Goal: Information Seeking & Learning: Learn about a topic

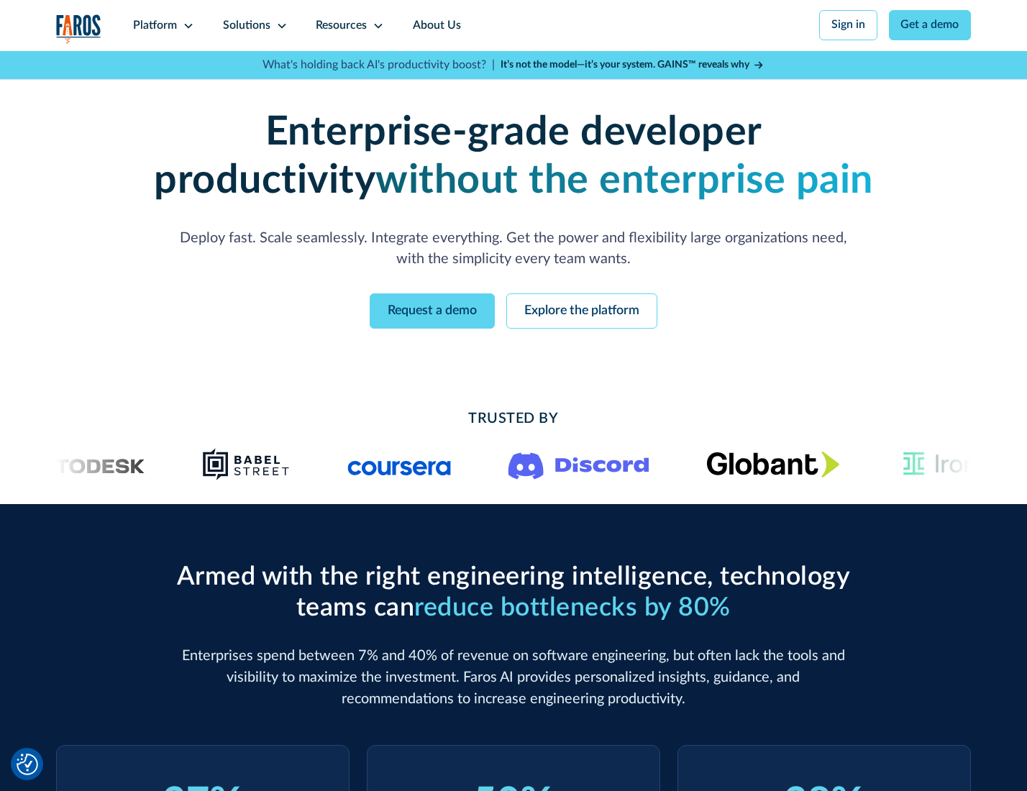
click at [186, 25] on icon at bounding box center [189, 26] width 12 height 12
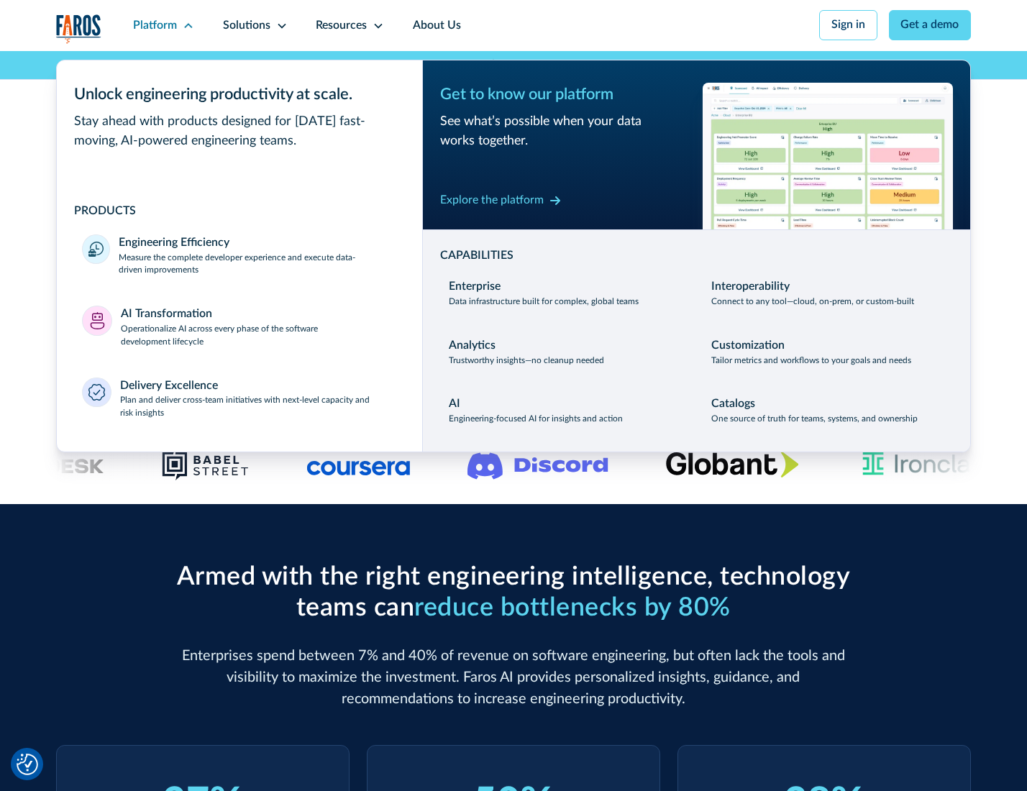
click at [256, 266] on p "Measure the complete developer experience and execute data-driven improvements" at bounding box center [258, 265] width 278 height 26
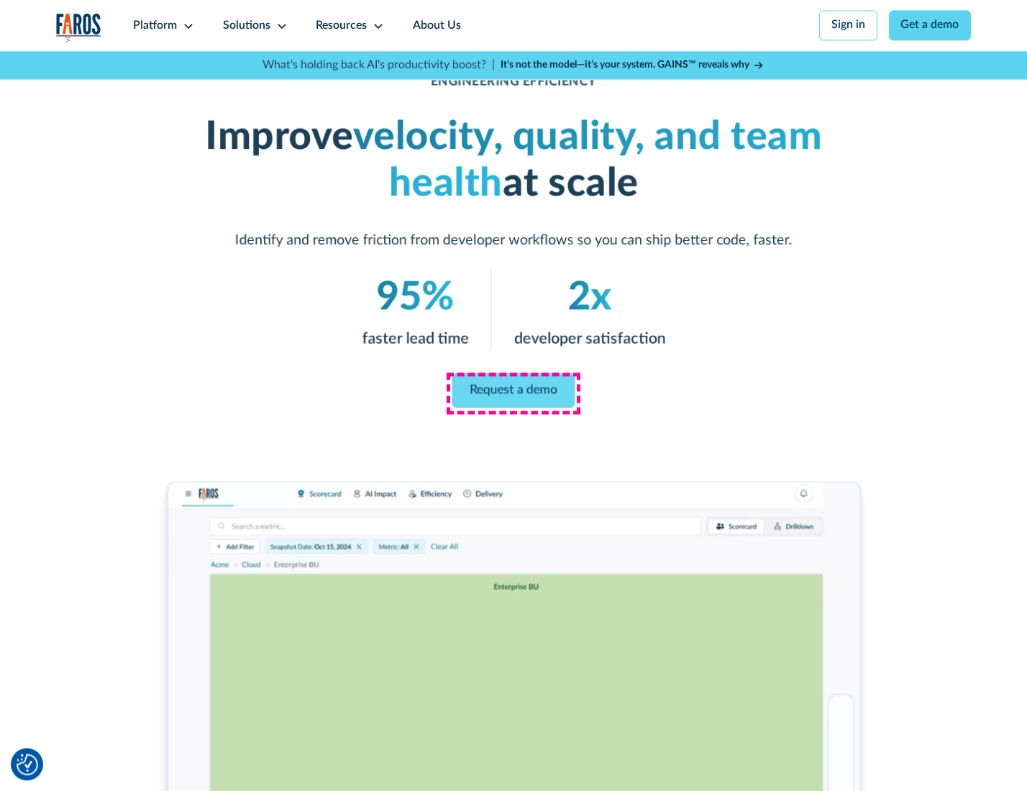
click at [513, 392] on link "Request a demo" at bounding box center [513, 390] width 123 height 35
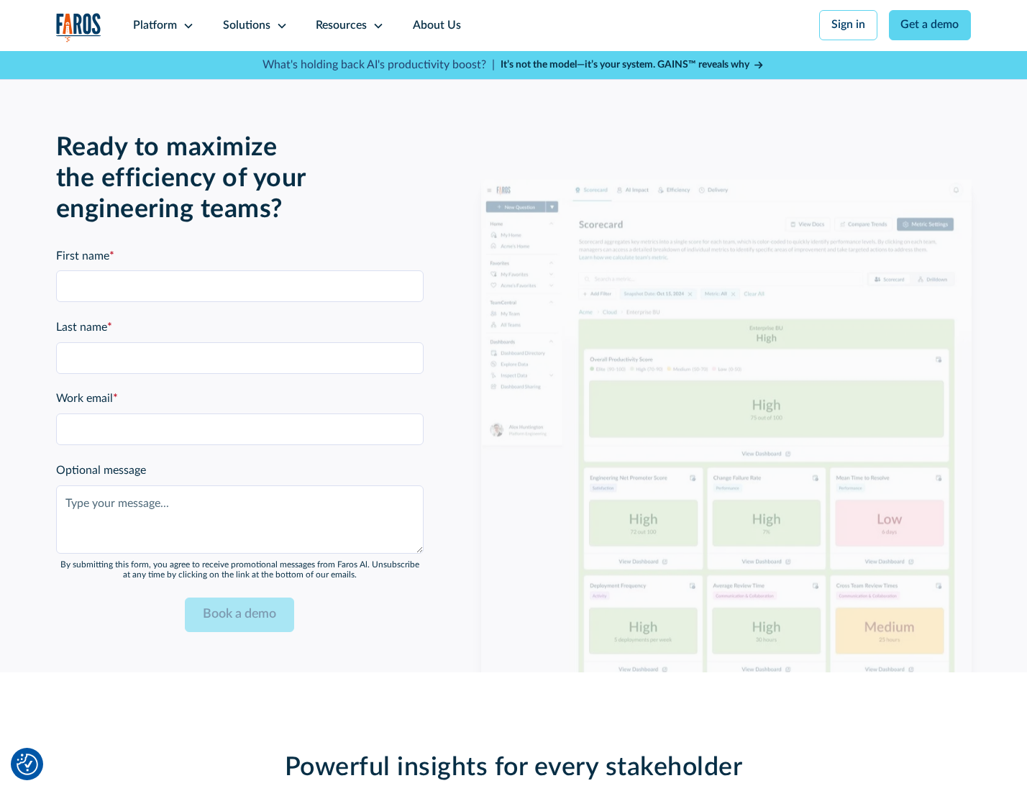
scroll to position [3131, 0]
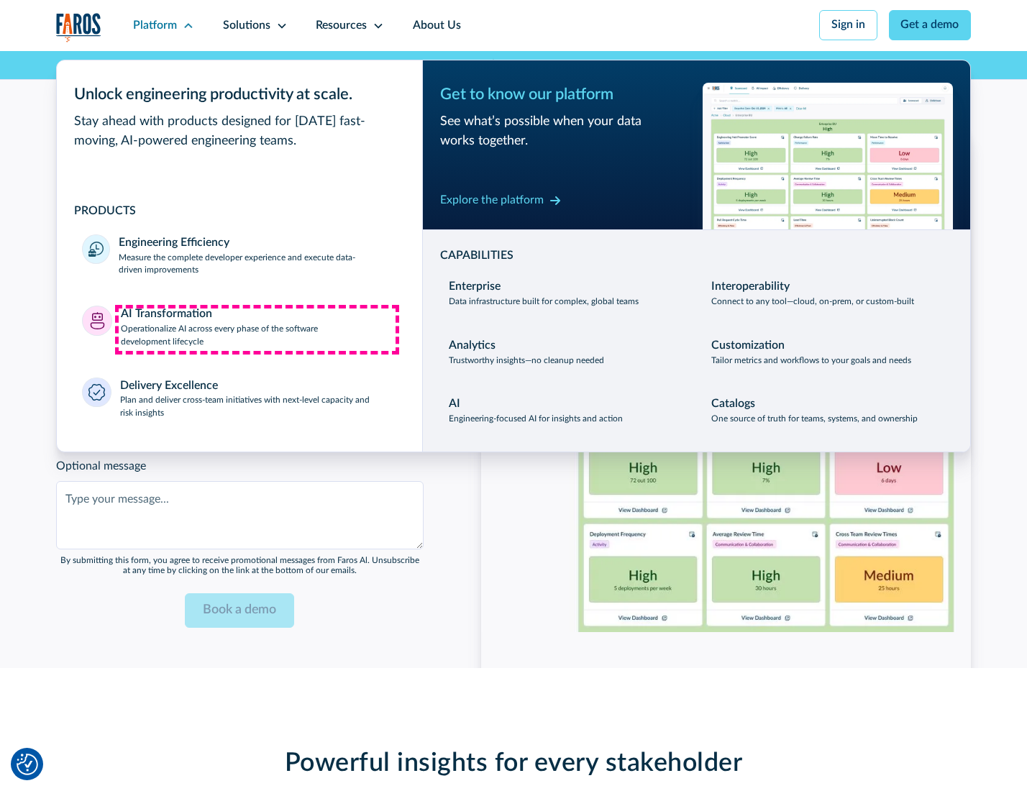
click at [257, 329] on p "Operationalize AI across every phase of the software development lifecycle" at bounding box center [259, 336] width 276 height 26
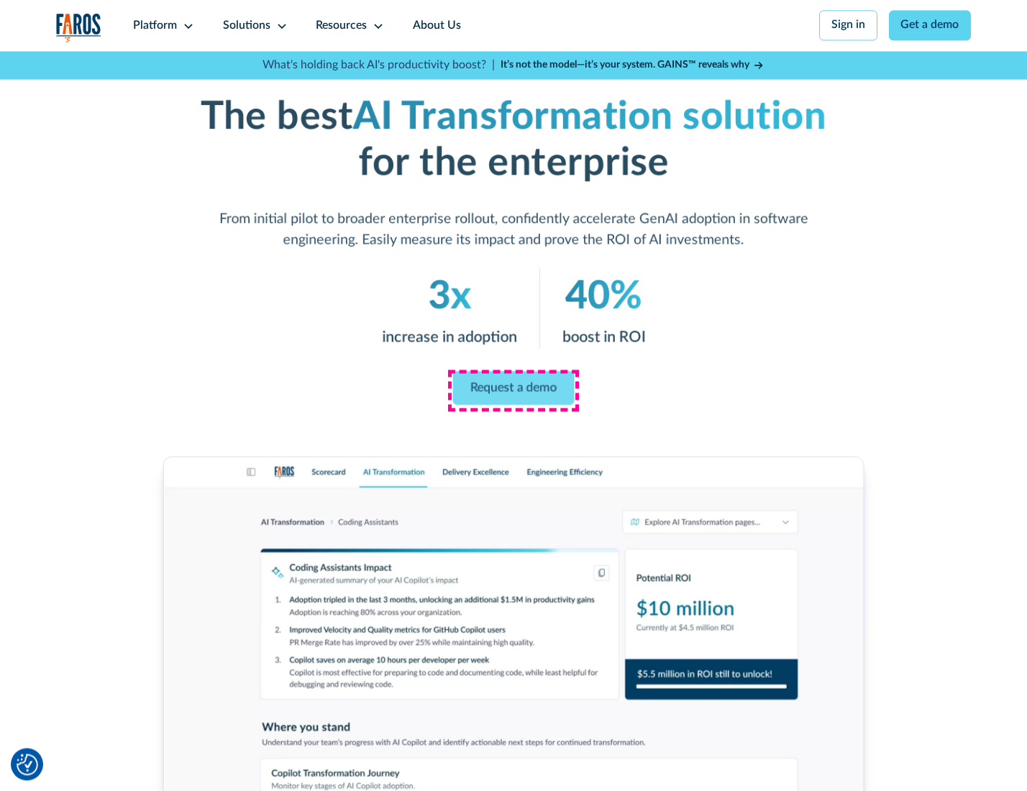
click at [513, 391] on link "Request a demo" at bounding box center [514, 388] width 122 height 34
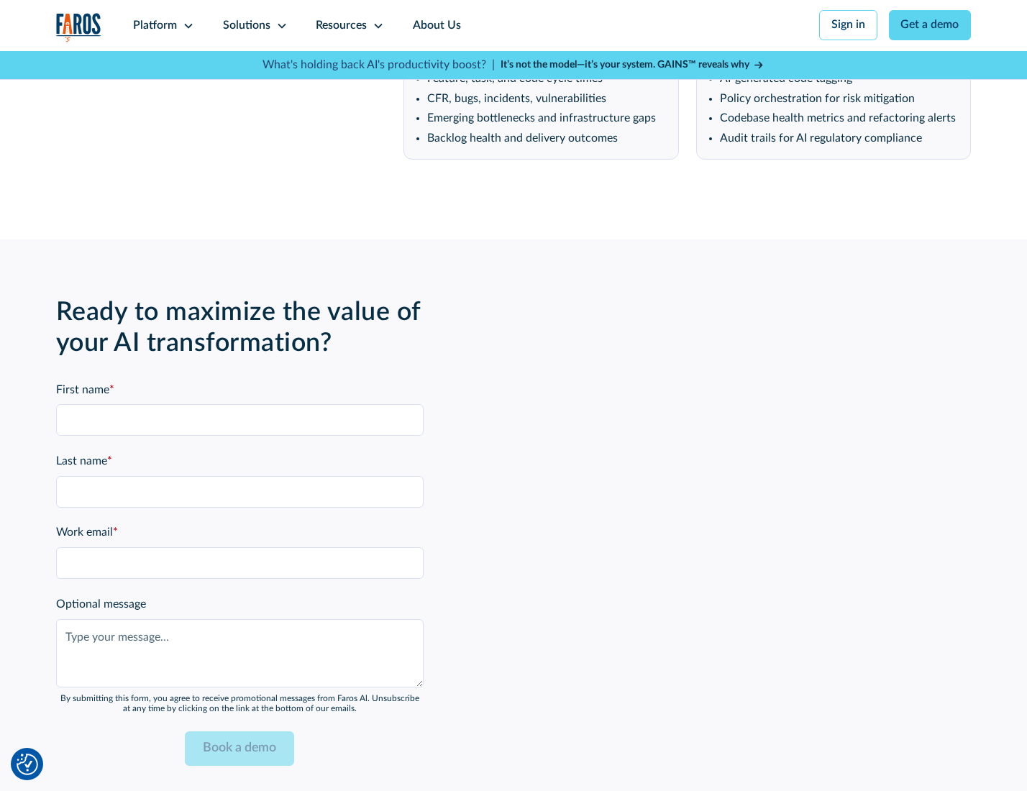
click at [161, 25] on div "Platform" at bounding box center [155, 25] width 44 height 17
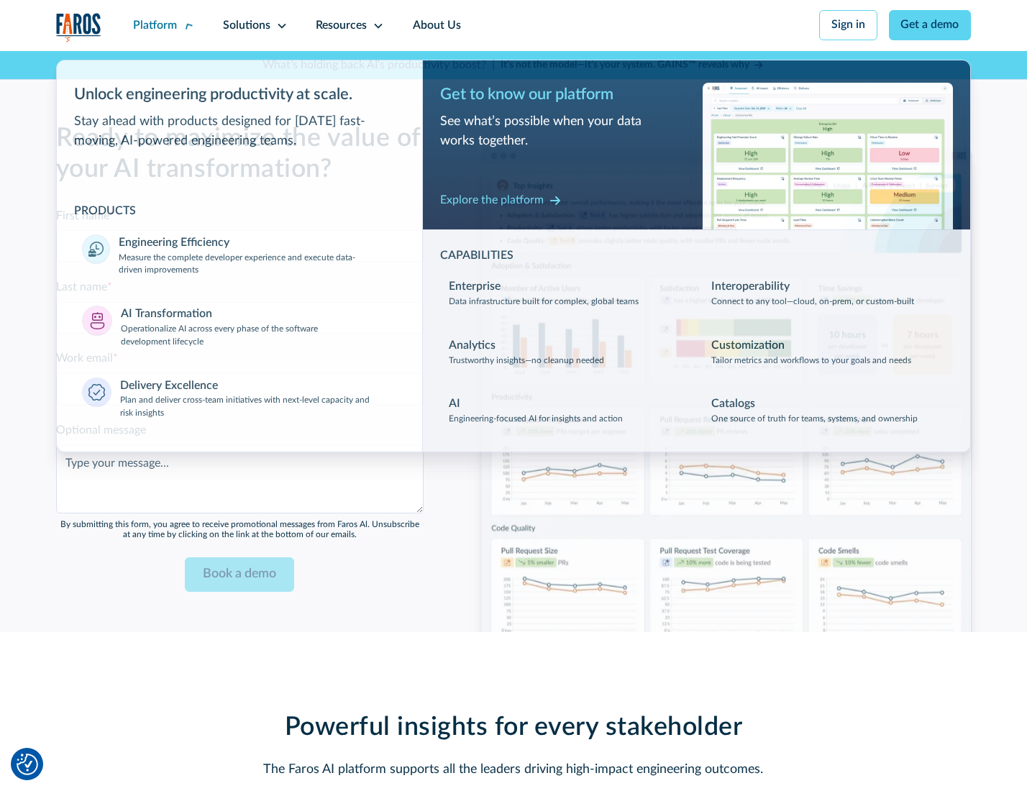
scroll to position [3478, 0]
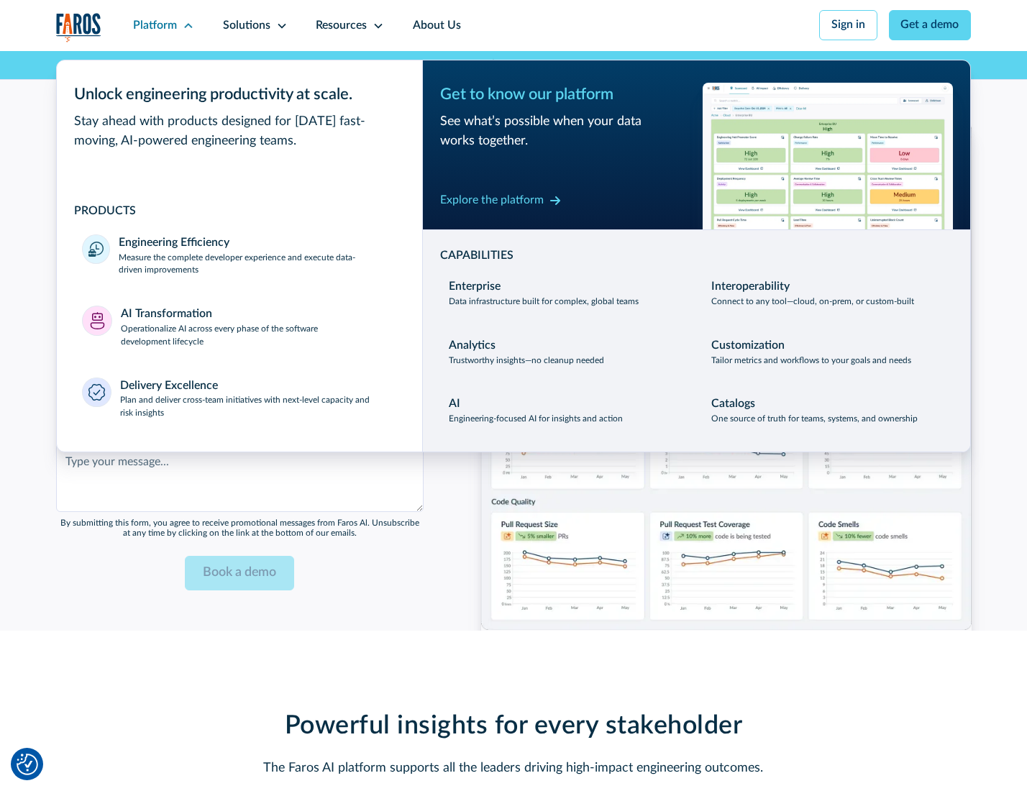
click at [491, 202] on div "Explore the platform" at bounding box center [492, 200] width 104 height 17
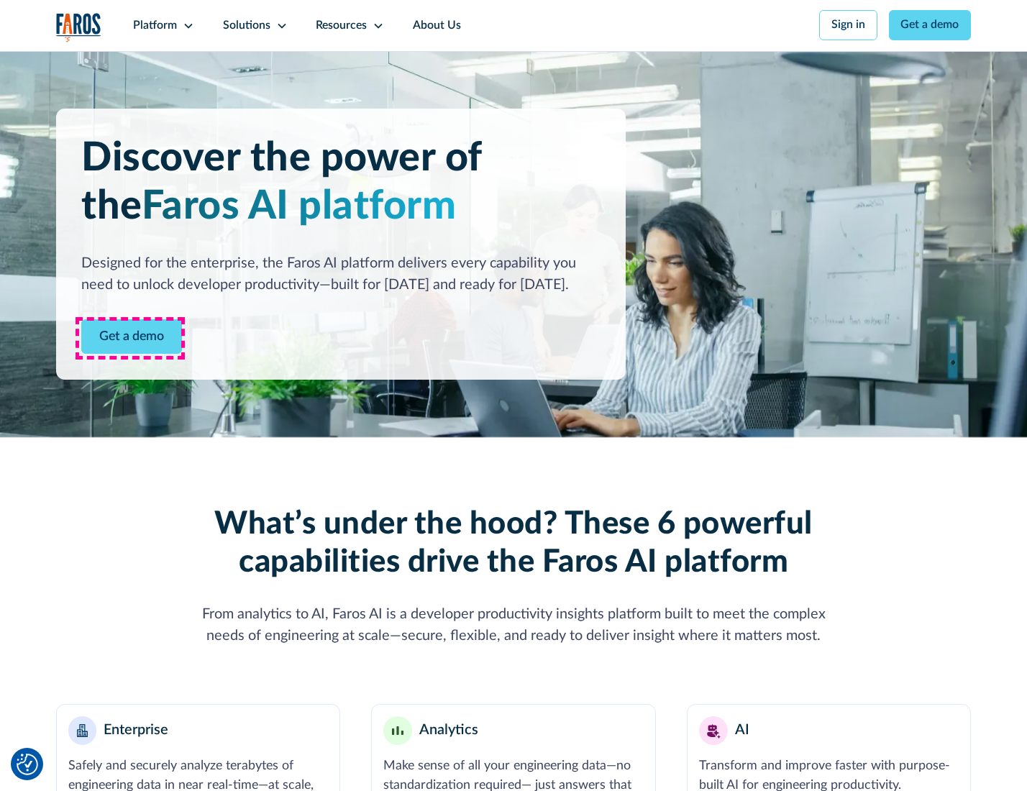
click at [130, 338] on link "Get a demo" at bounding box center [131, 336] width 101 height 35
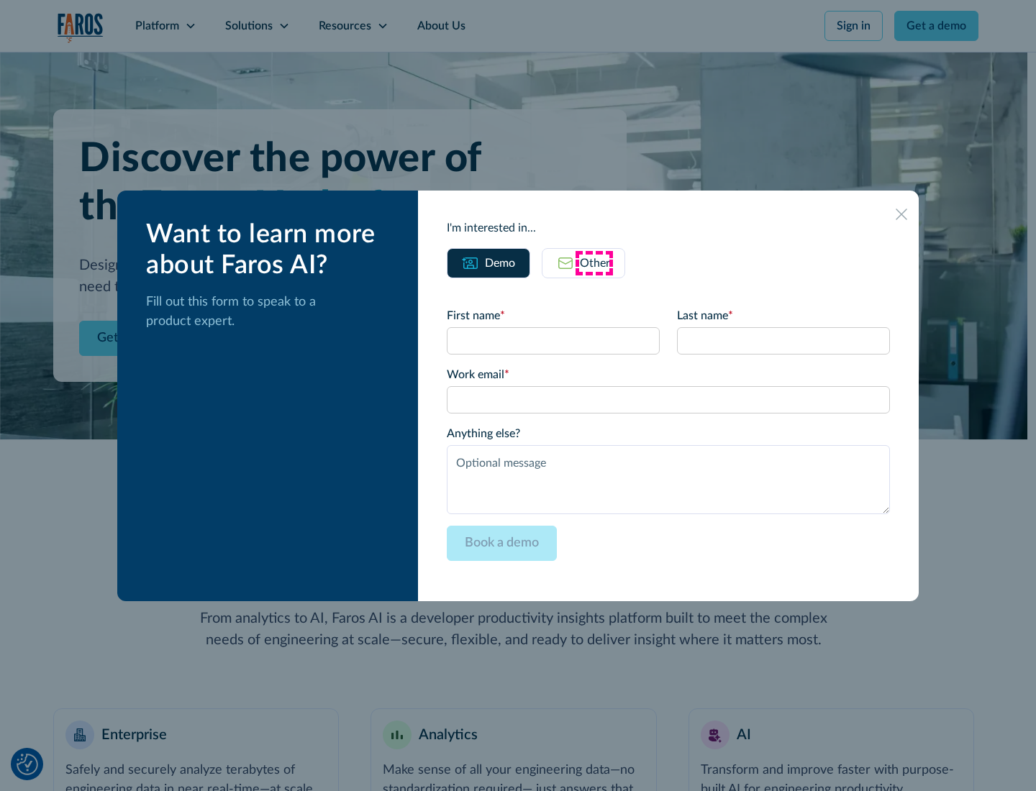
click at [594, 263] on div "Other" at bounding box center [595, 263] width 30 height 17
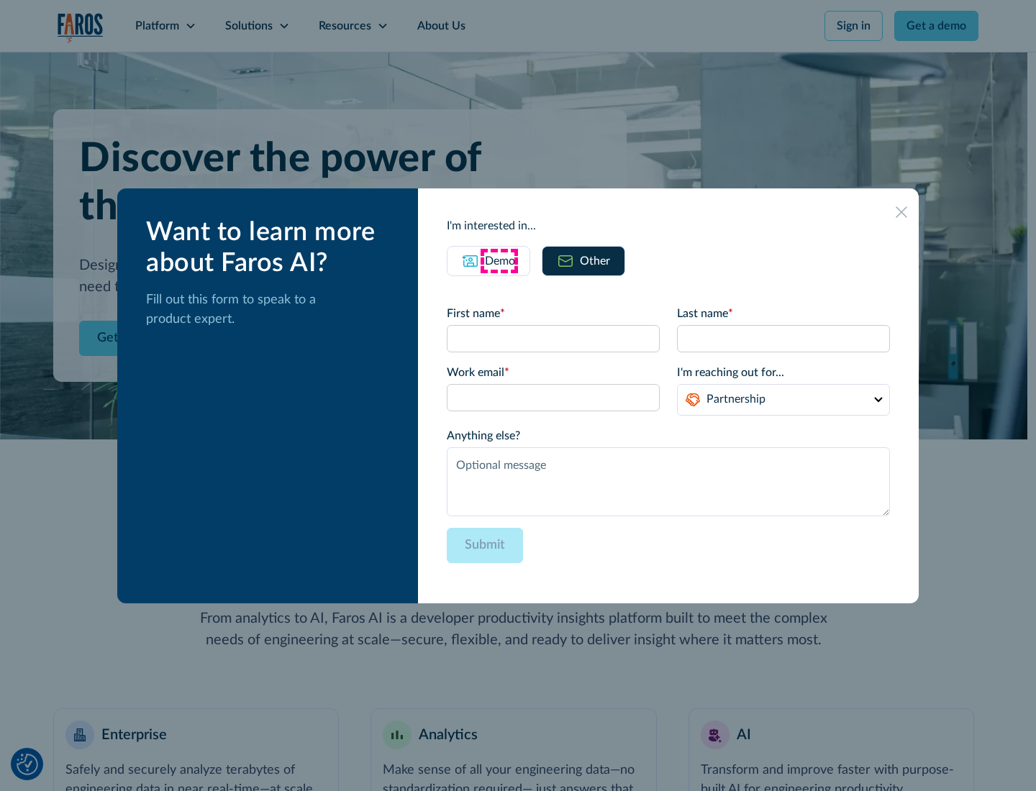
click at [498, 260] on div "Demo" at bounding box center [500, 260] width 30 height 17
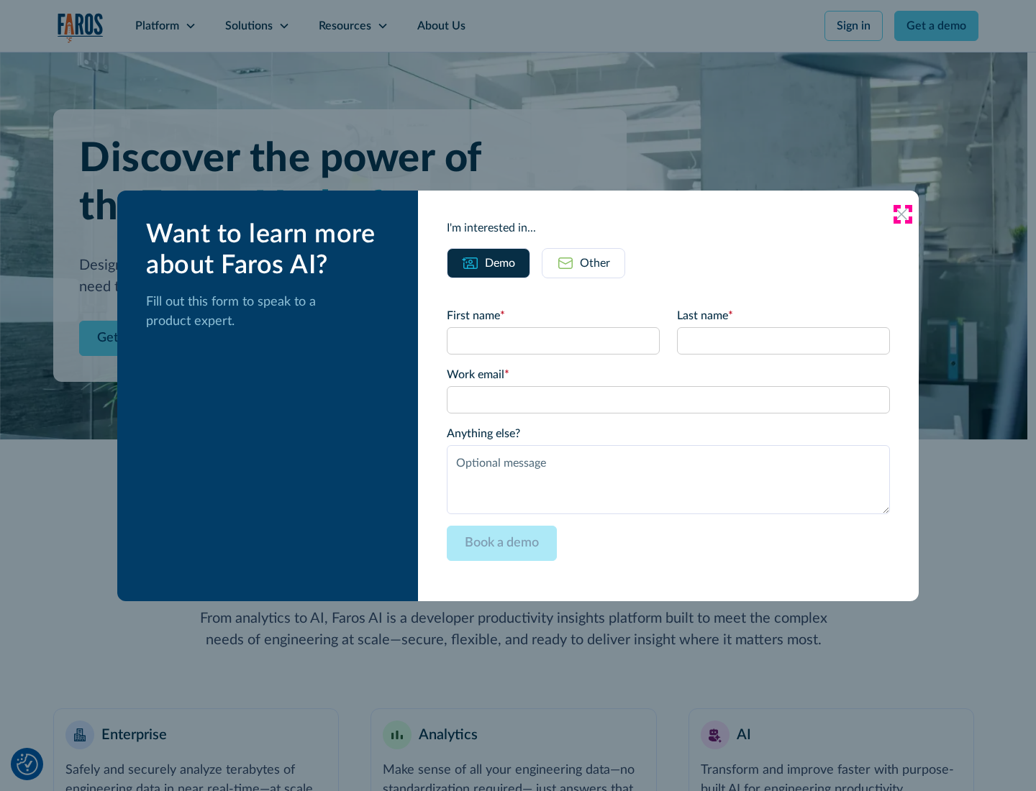
click at [902, 214] on icon at bounding box center [901, 215] width 12 height 12
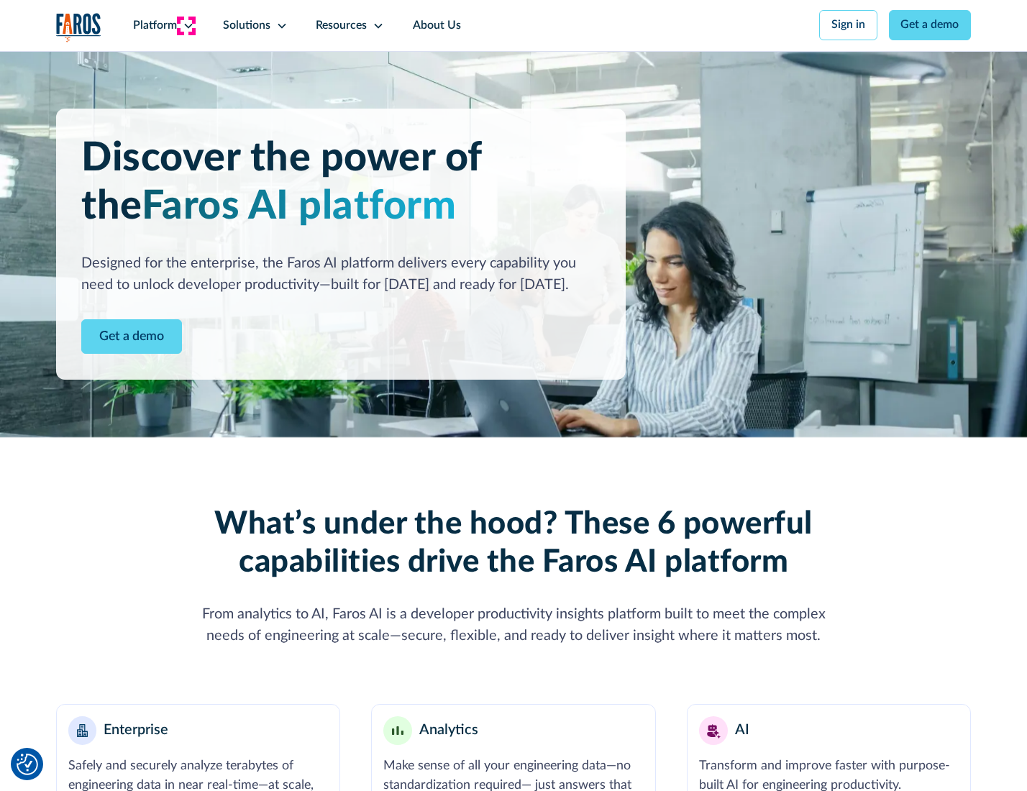
click at [186, 25] on icon at bounding box center [189, 26] width 12 height 12
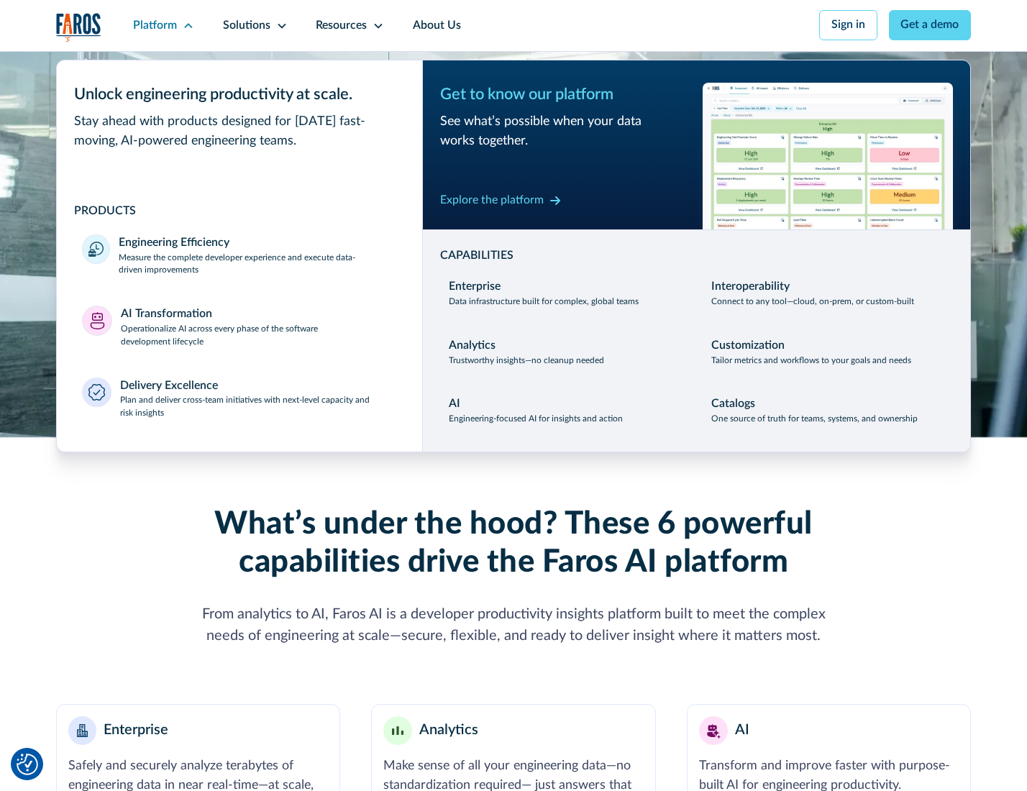
click at [257, 410] on p "Plan and deliver cross-team initiatives with next-level capacity and risk insig…" at bounding box center [258, 407] width 277 height 26
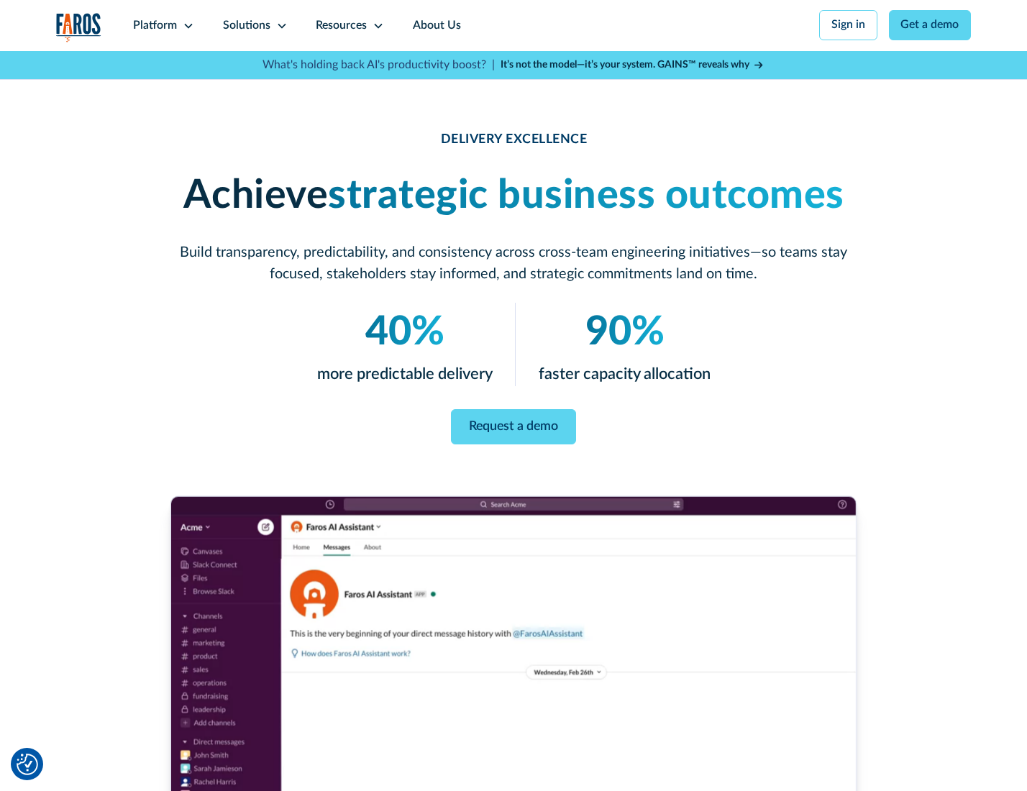
click at [279, 25] on icon at bounding box center [282, 26] width 12 height 12
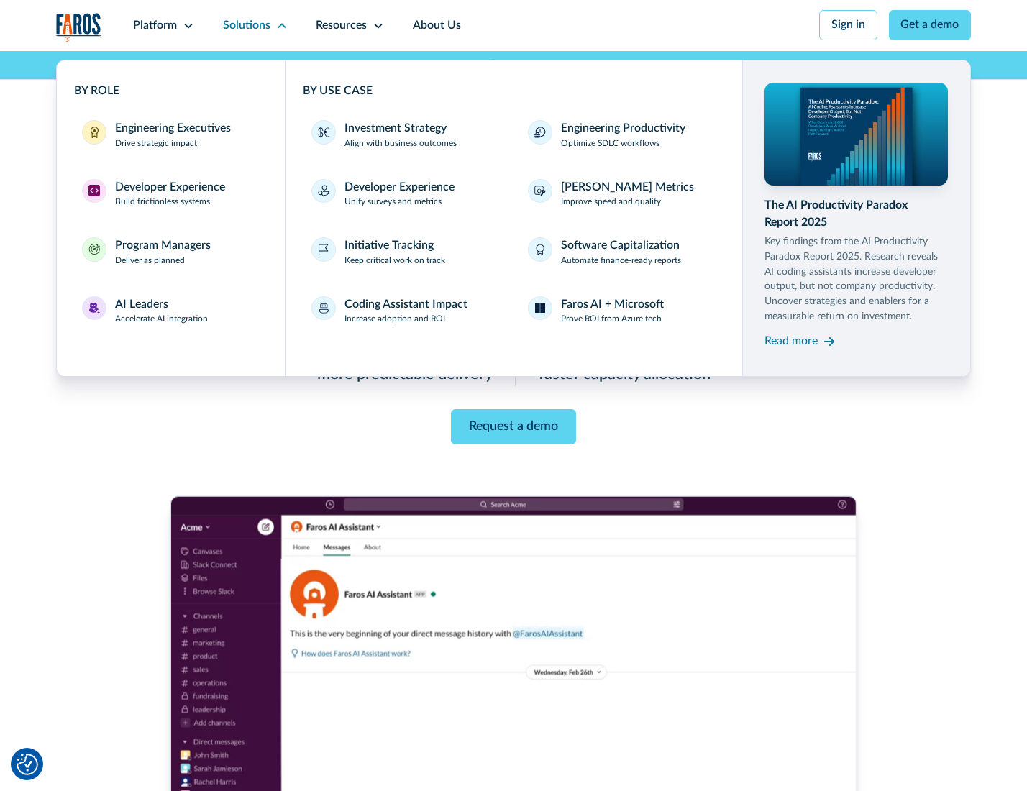
click at [168, 136] on div "Engineering Executives" at bounding box center [173, 128] width 116 height 17
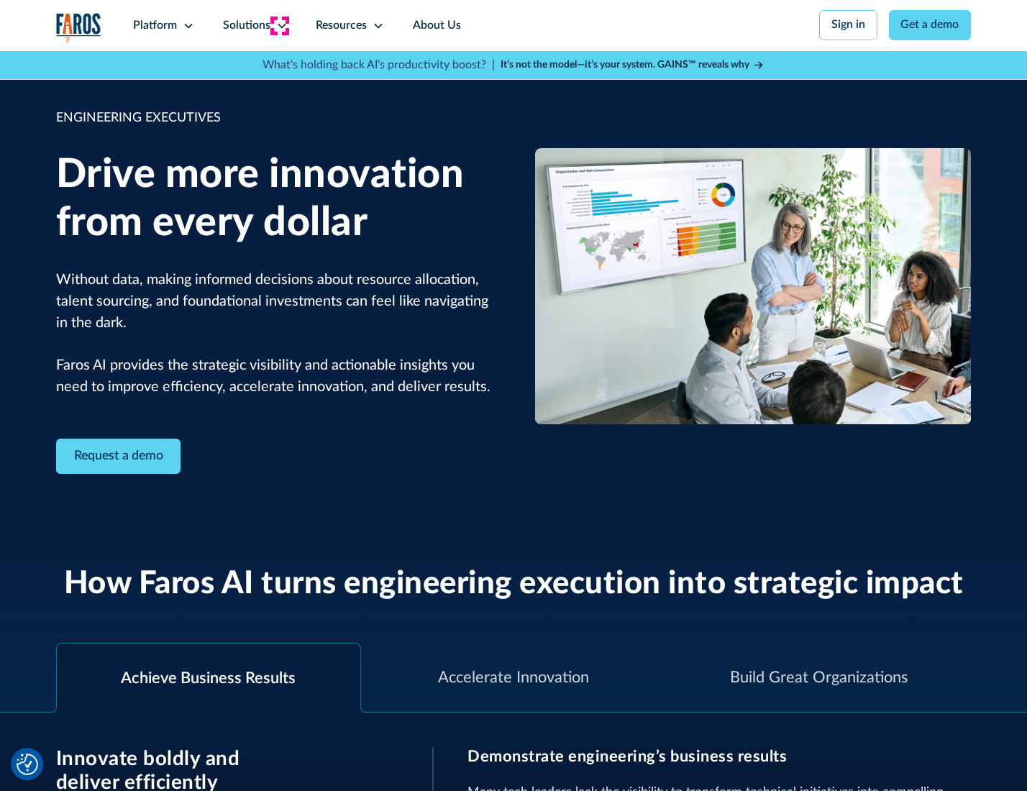
click at [279, 25] on icon at bounding box center [282, 26] width 12 height 12
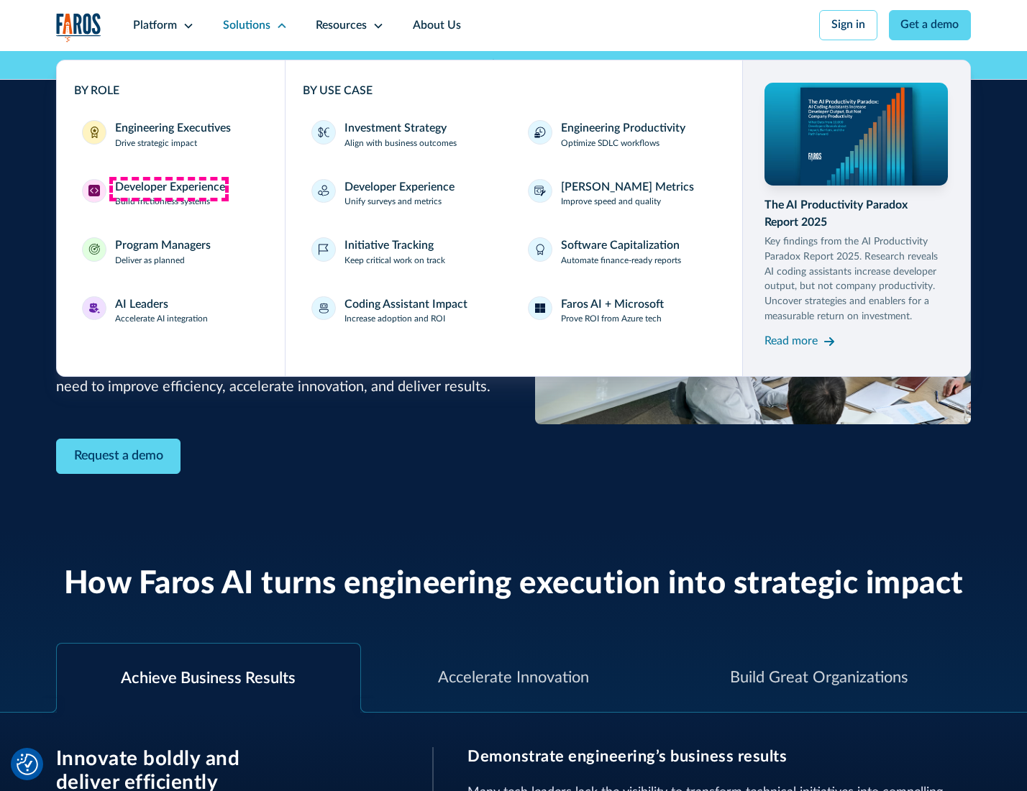
click at [168, 188] on div "Developer Experience" at bounding box center [170, 187] width 110 height 17
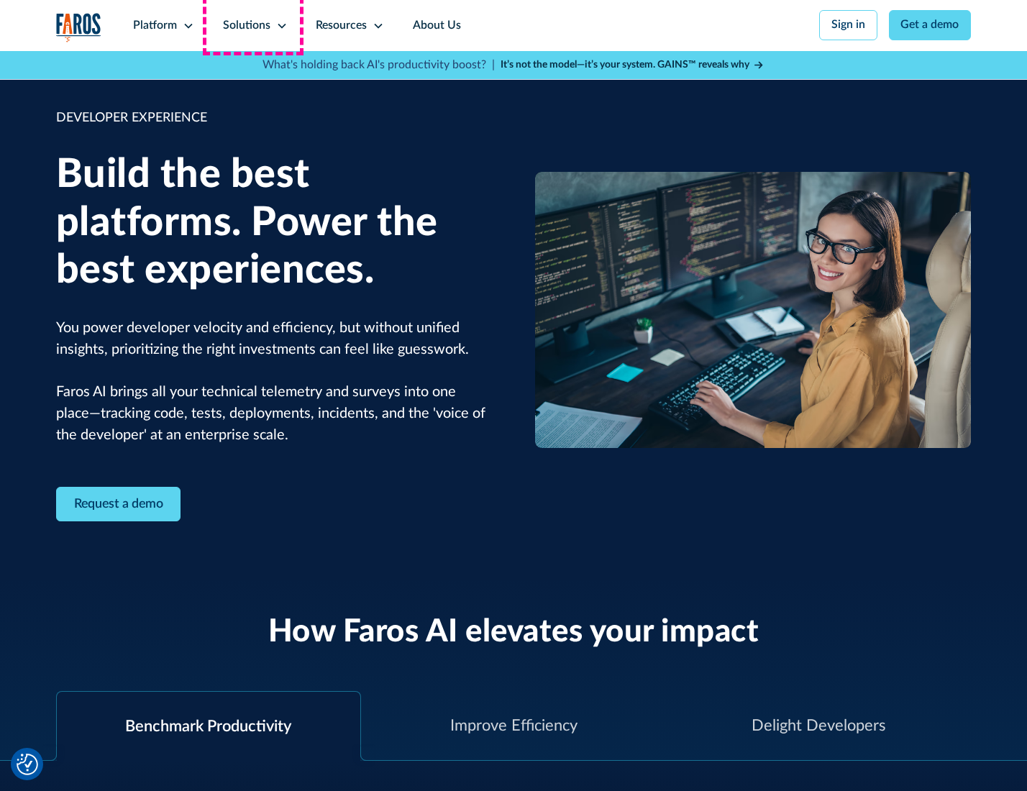
click at [253, 25] on div "Solutions" at bounding box center [246, 25] width 47 height 17
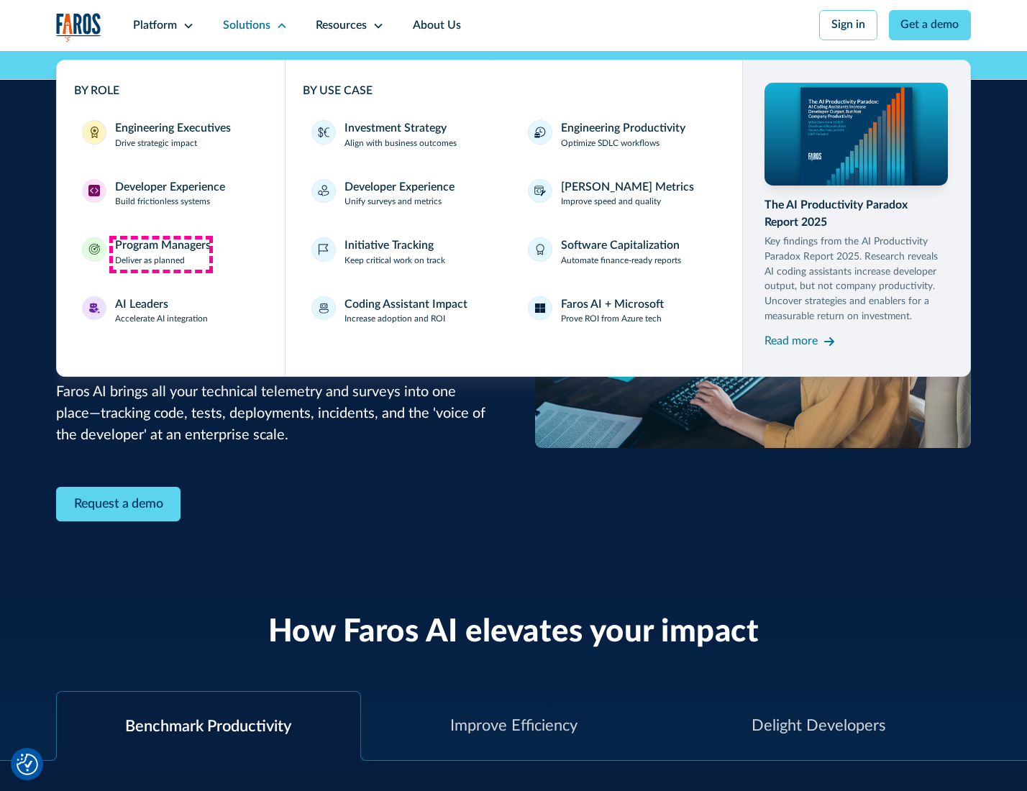
click at [160, 254] on div "Program Managers" at bounding box center [163, 245] width 96 height 17
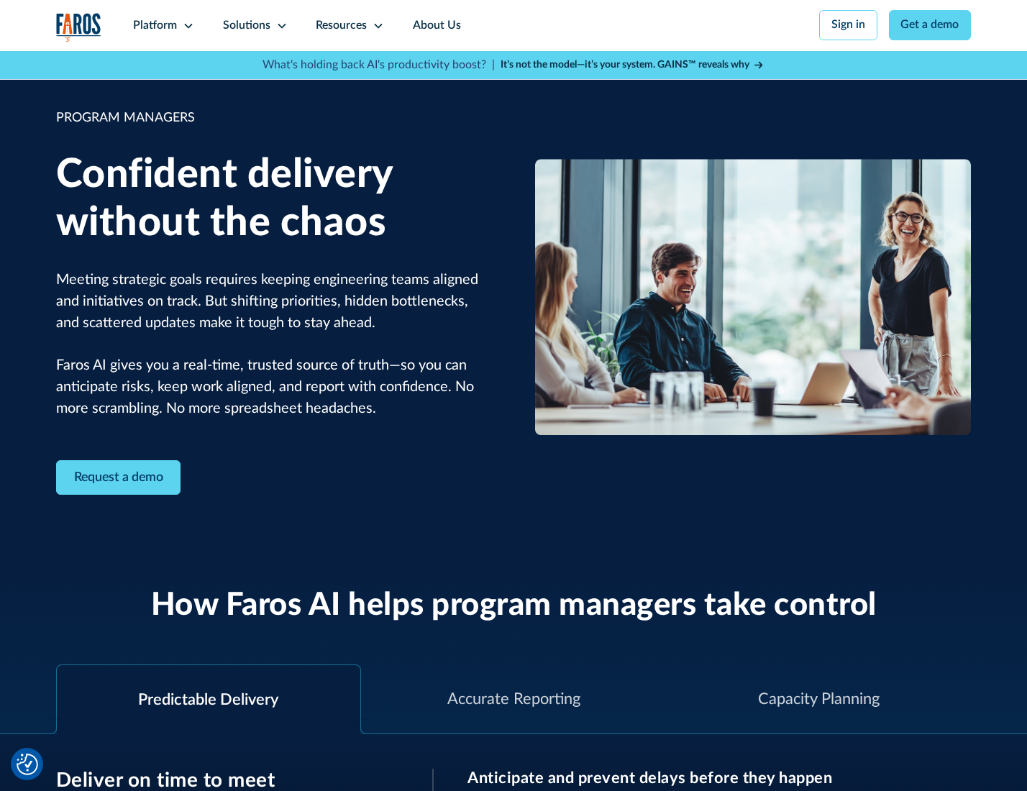
click at [279, 26] on icon at bounding box center [282, 26] width 12 height 12
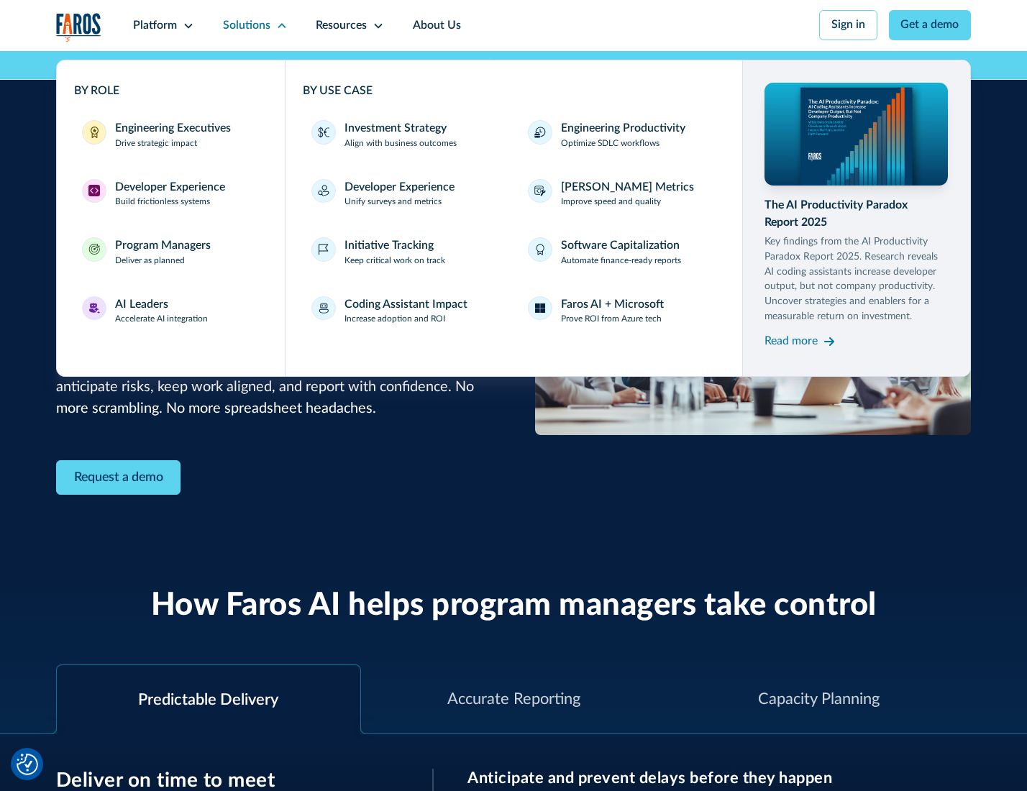
click at [160, 313] on div "AI Leaders" at bounding box center [141, 304] width 53 height 17
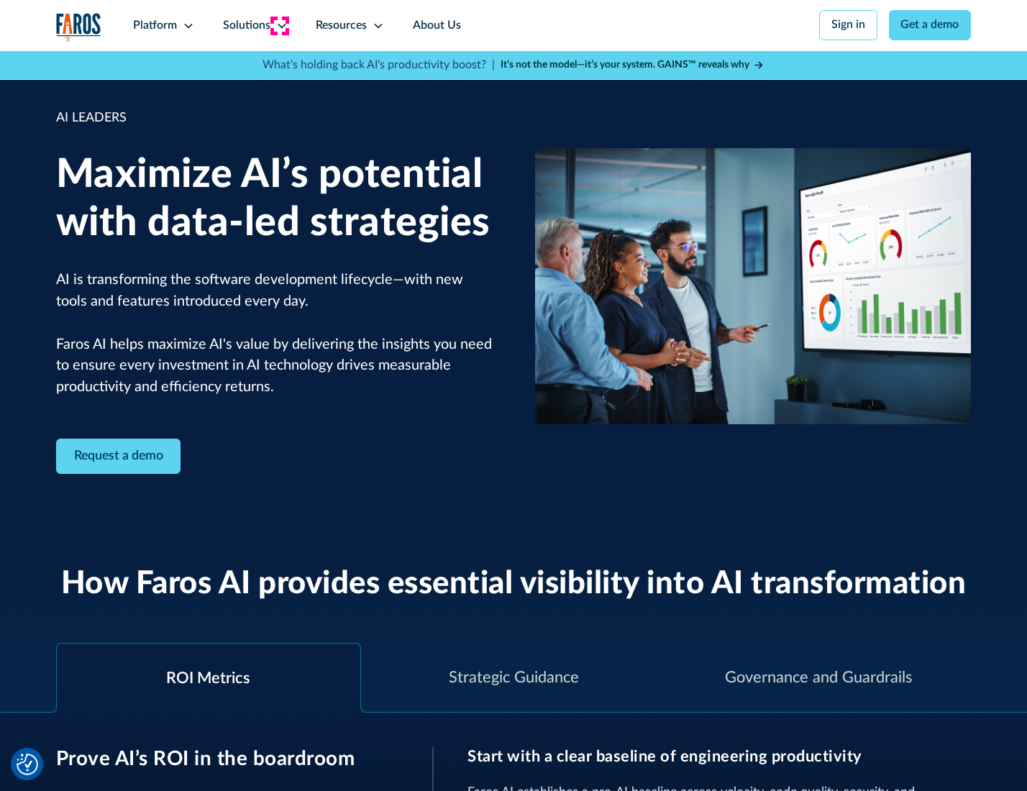
click at [279, 25] on icon at bounding box center [282, 26] width 12 height 12
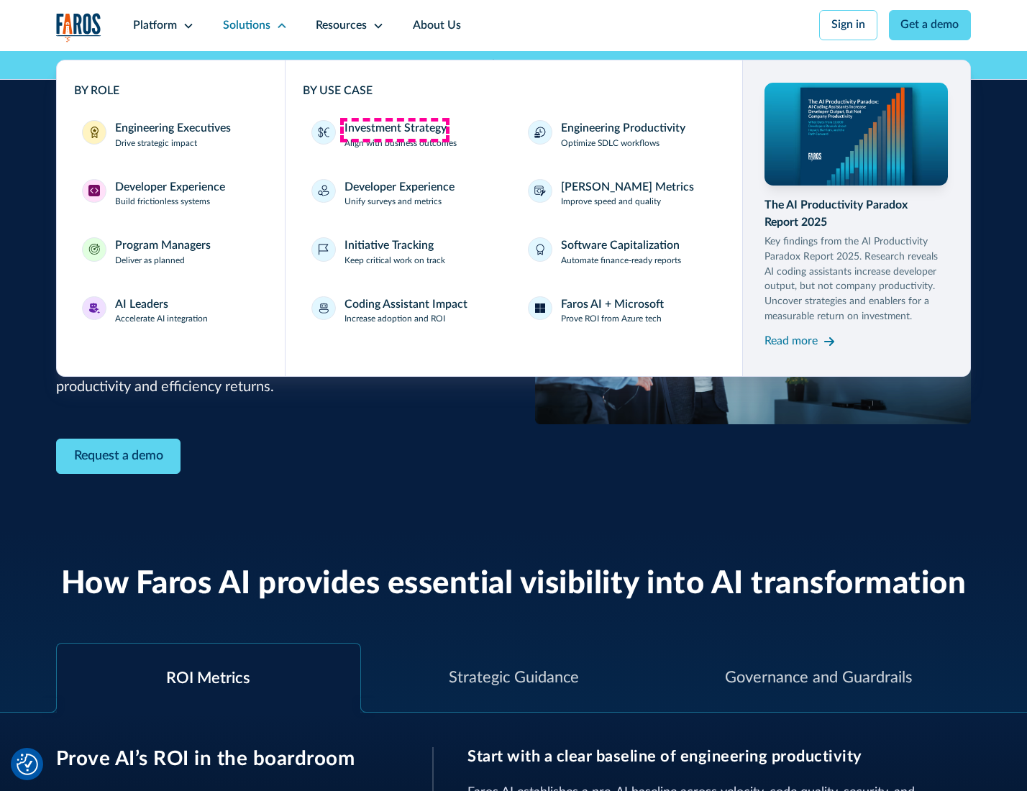
click at [394, 129] on div "Investment Strategy" at bounding box center [396, 128] width 102 height 17
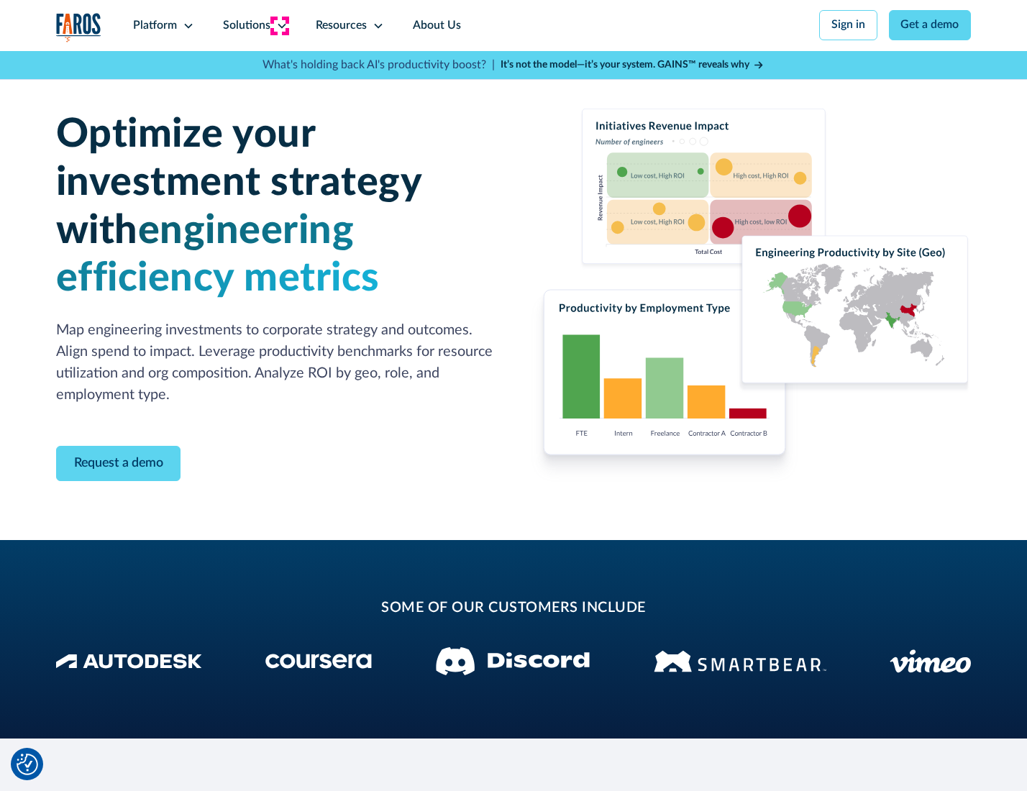
click at [279, 25] on icon at bounding box center [282, 26] width 12 height 12
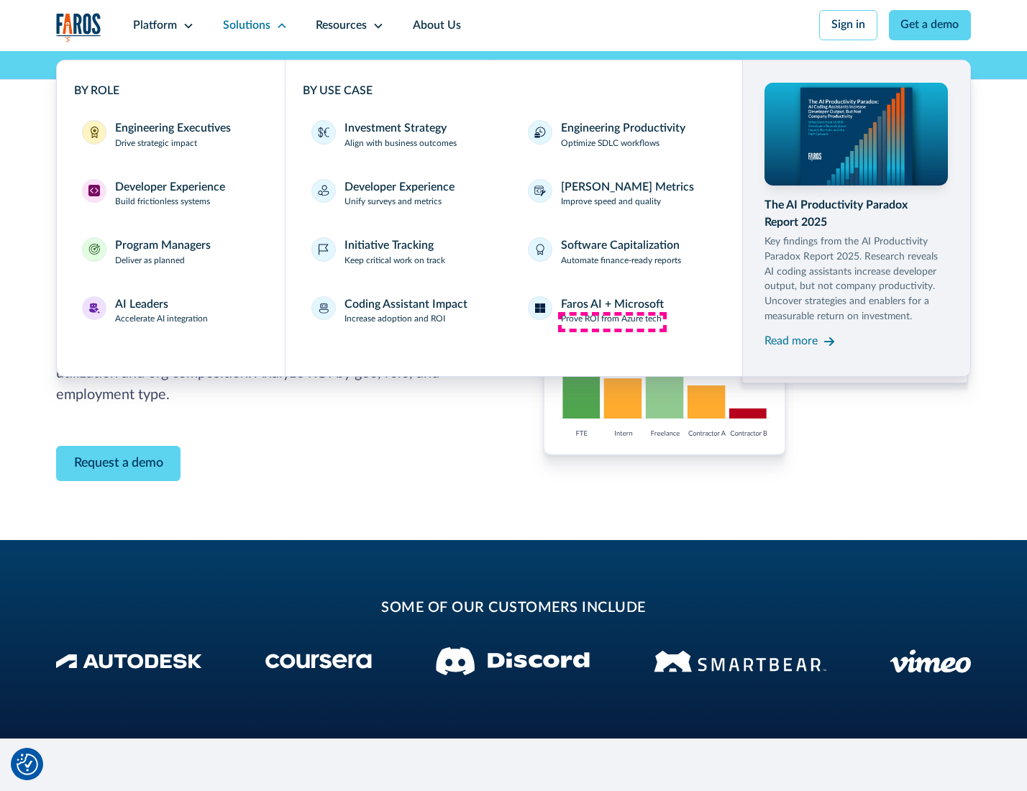
click at [612, 322] on p "Prove ROI from Azure tech" at bounding box center [611, 319] width 101 height 13
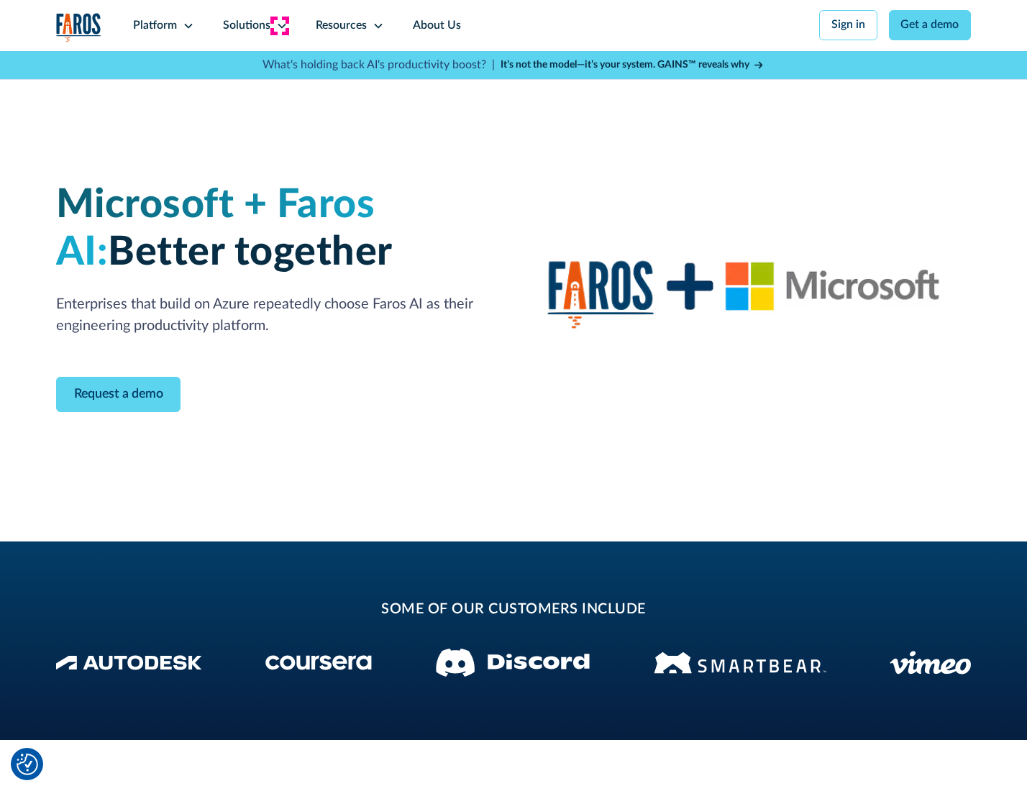
click at [279, 25] on icon at bounding box center [282, 26] width 12 height 12
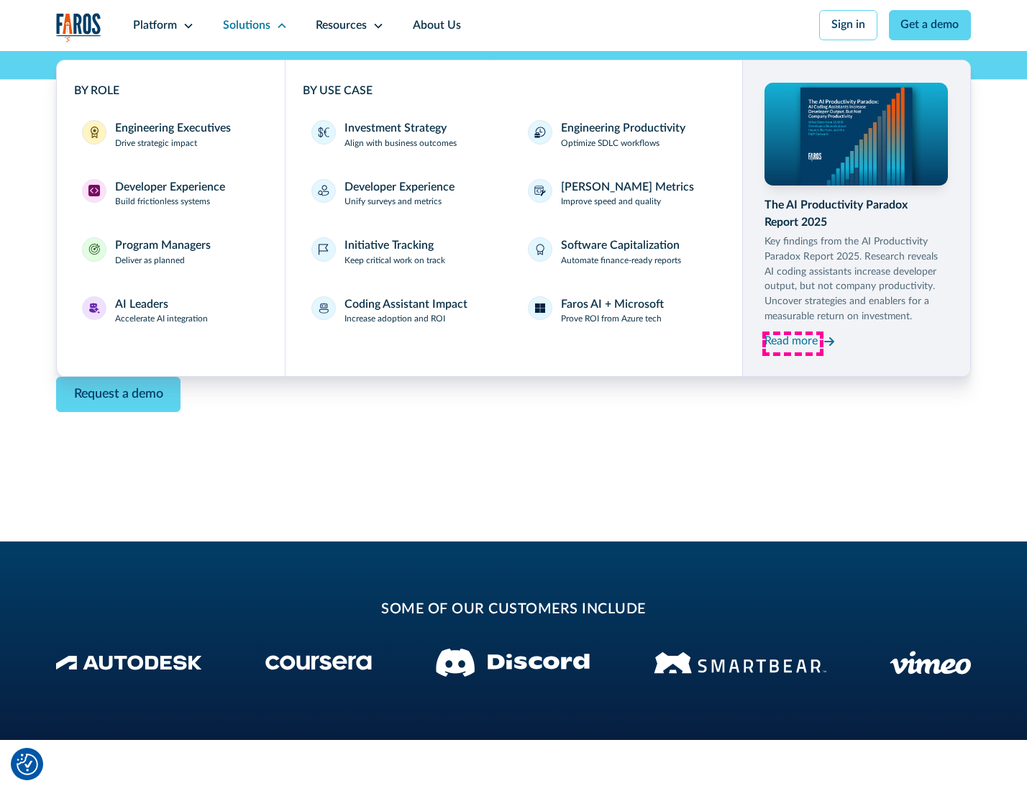
click at [793, 344] on div "Read more" at bounding box center [791, 341] width 53 height 17
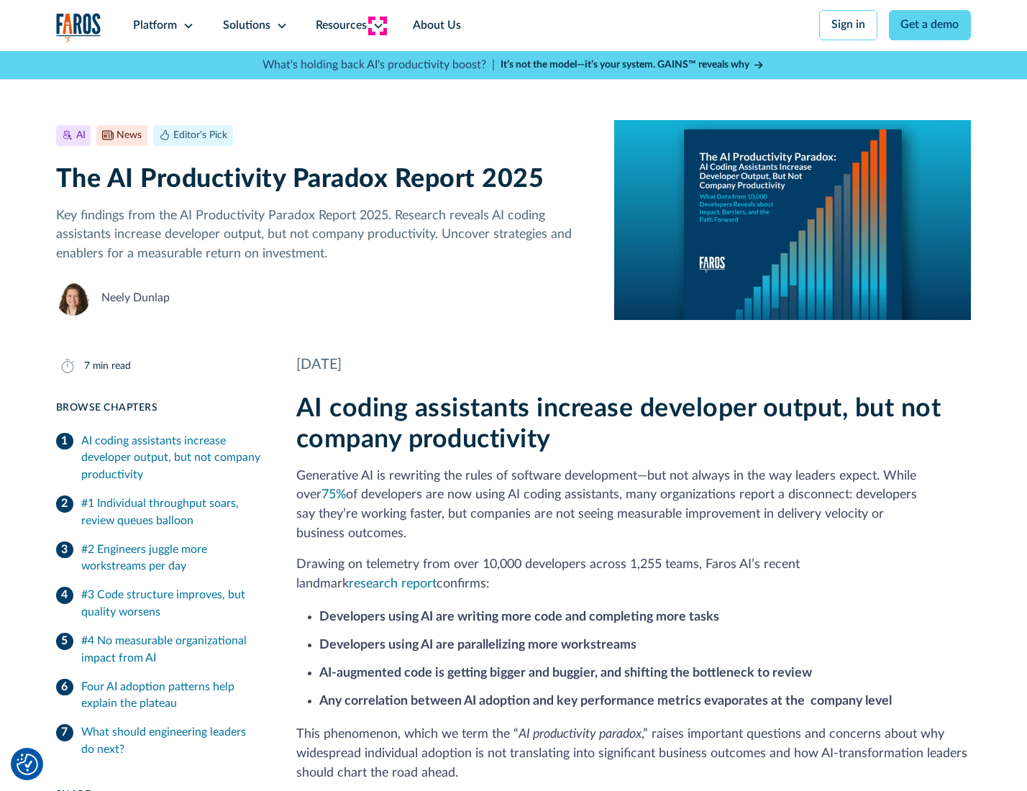
click at [377, 25] on icon at bounding box center [379, 26] width 12 height 12
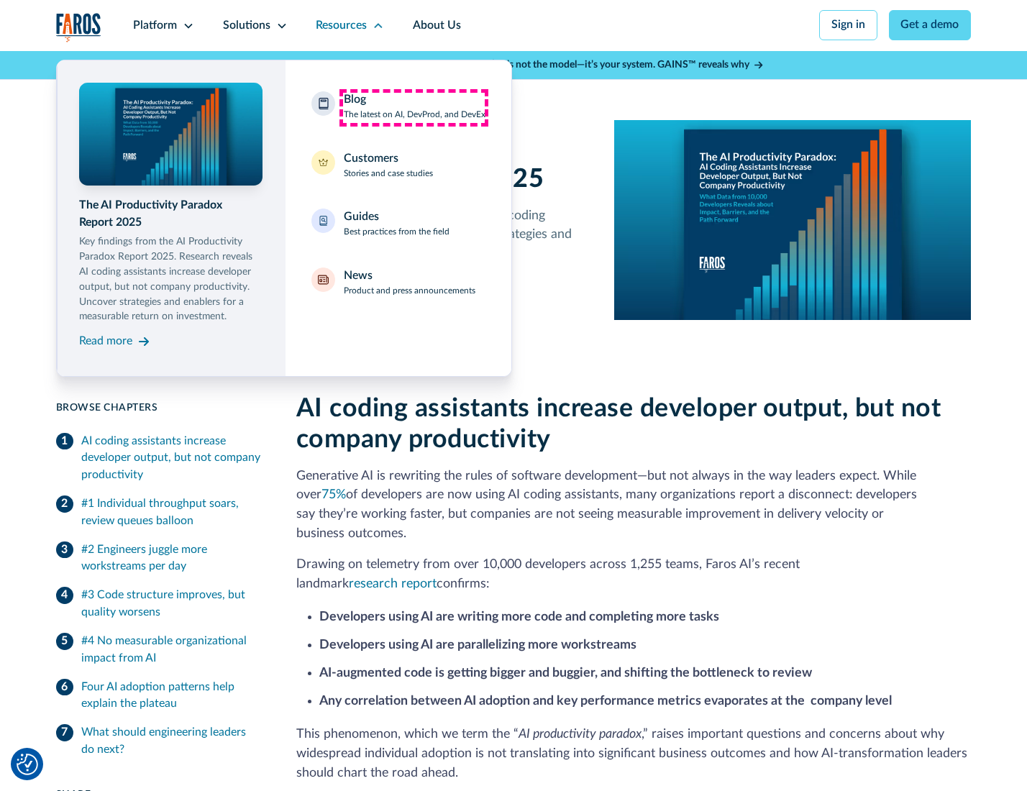
click at [414, 107] on div "Blog The latest on AI, DevProd, and DevEx" at bounding box center [415, 106] width 142 height 30
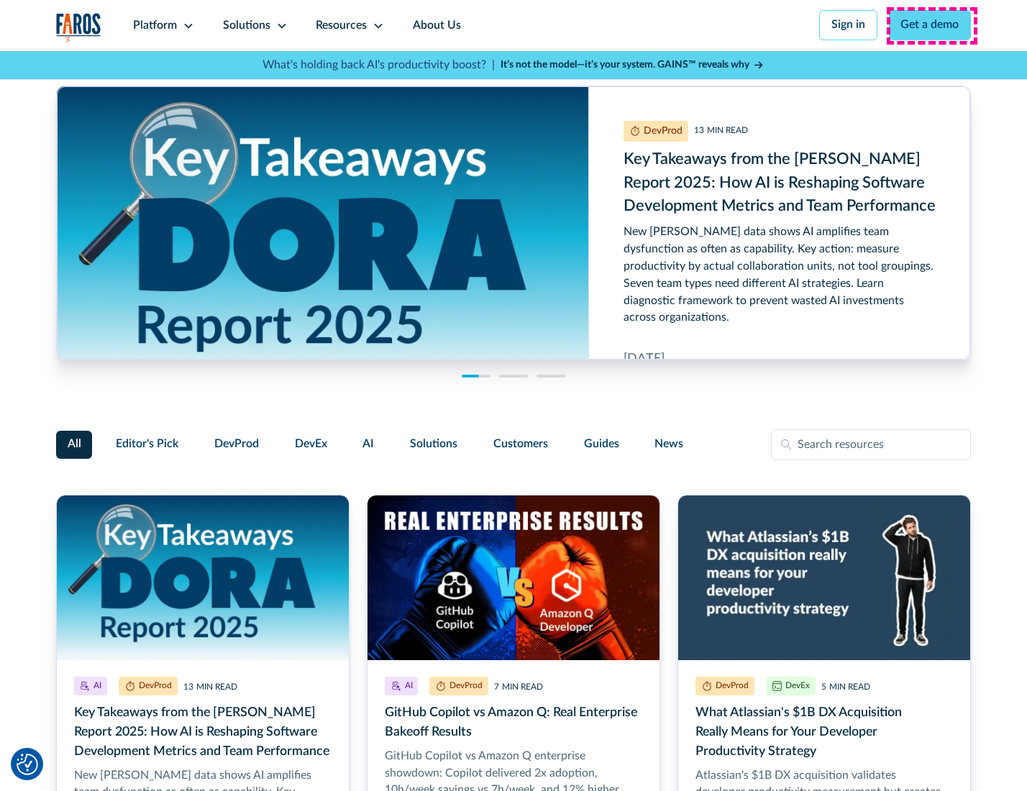
click at [931, 25] on link "Get a demo" at bounding box center [930, 25] width 83 height 30
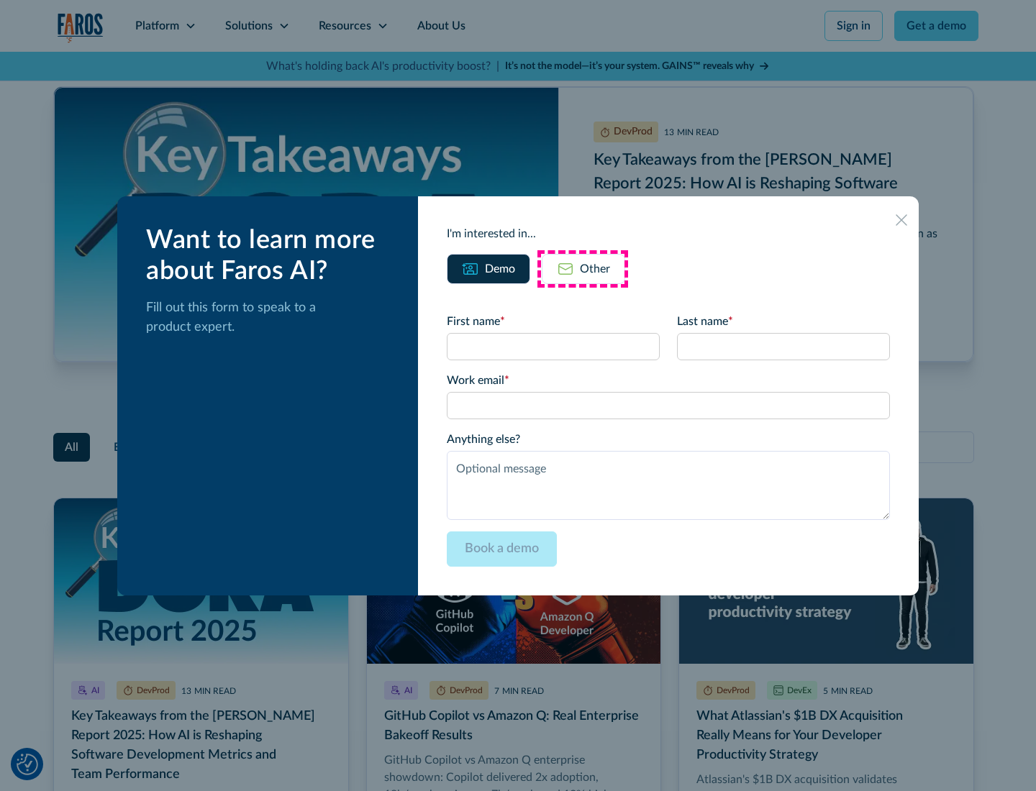
click at [583, 268] on div "Other" at bounding box center [595, 268] width 30 height 17
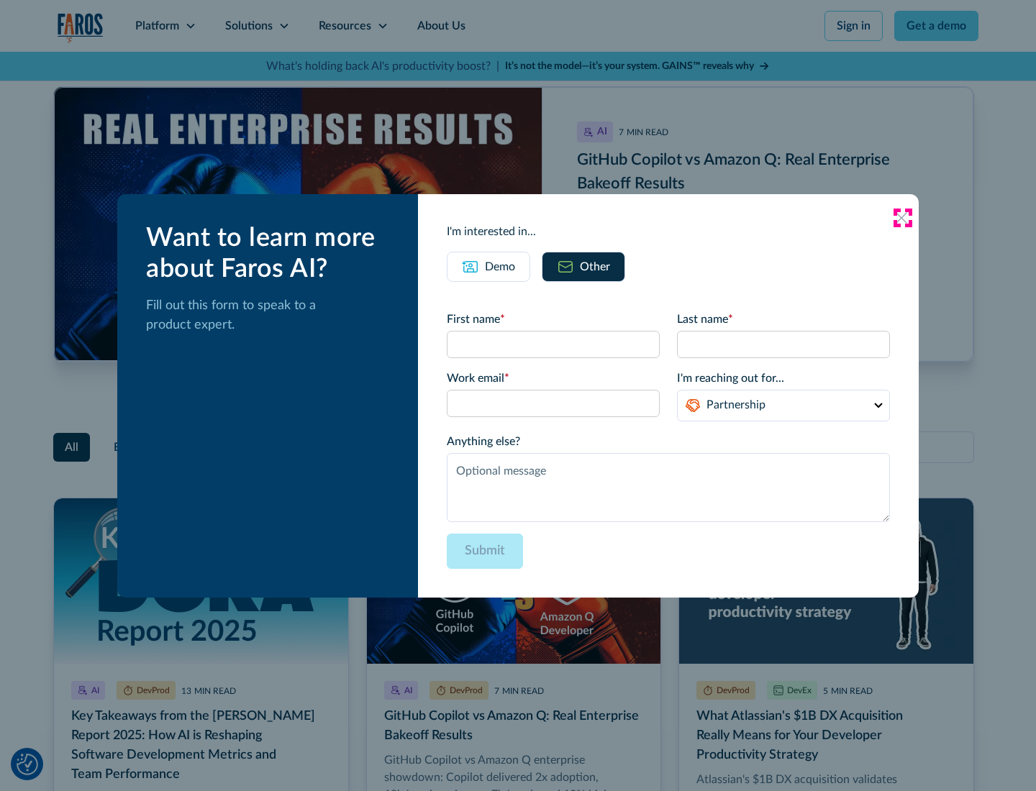
click at [902, 217] on icon at bounding box center [901, 218] width 12 height 12
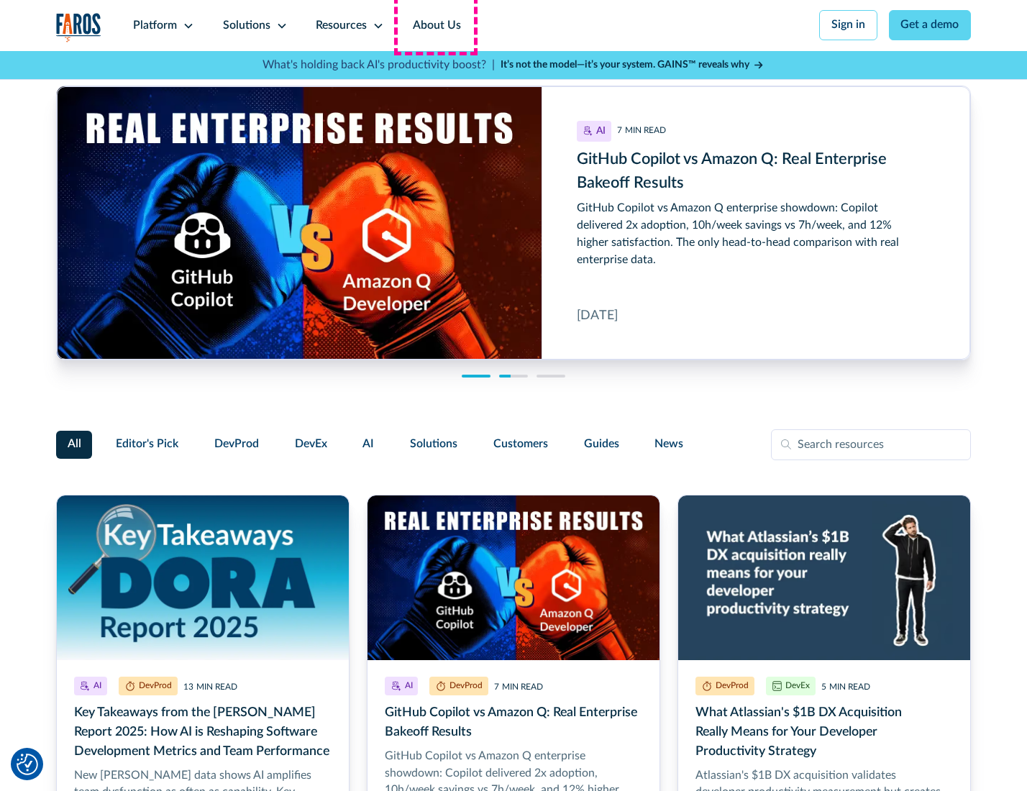
click at [435, 25] on link "About Us" at bounding box center [436, 25] width 77 height 51
